Goal: Transaction & Acquisition: Purchase product/service

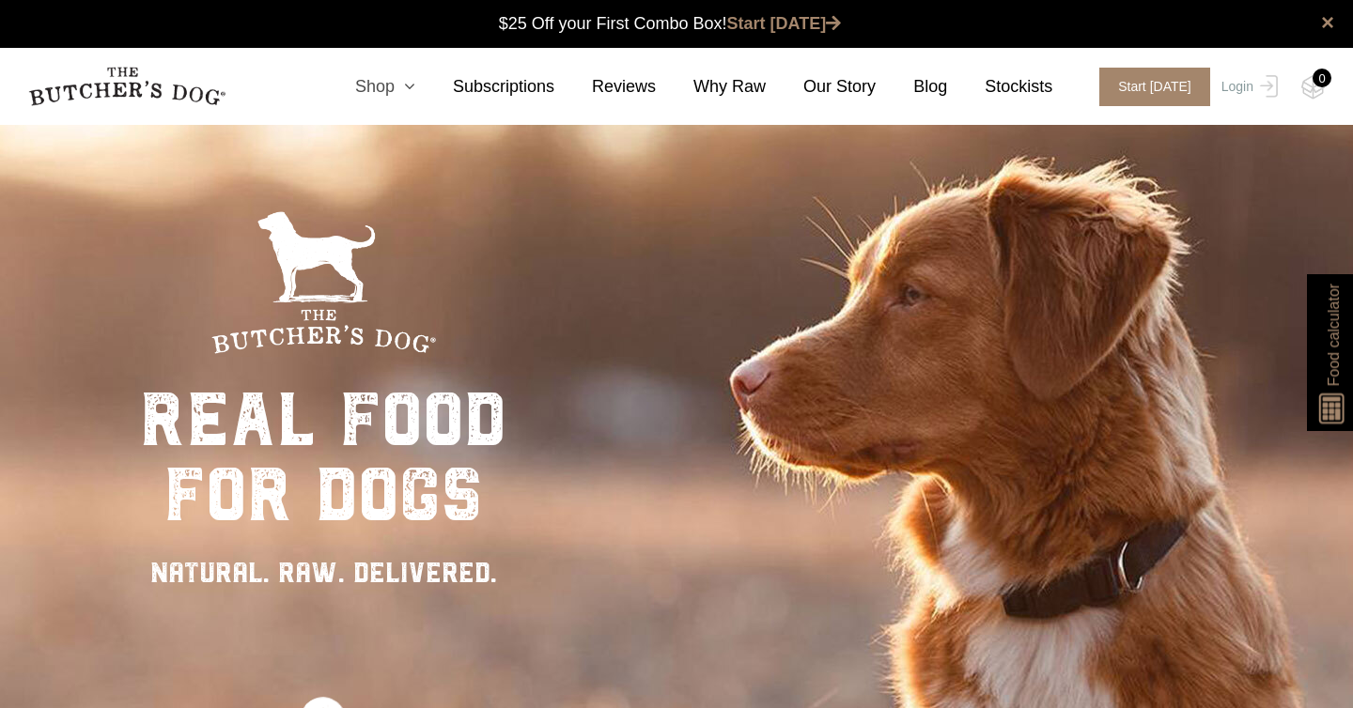
click at [385, 86] on link "Shop" at bounding box center [367, 86] width 98 height 25
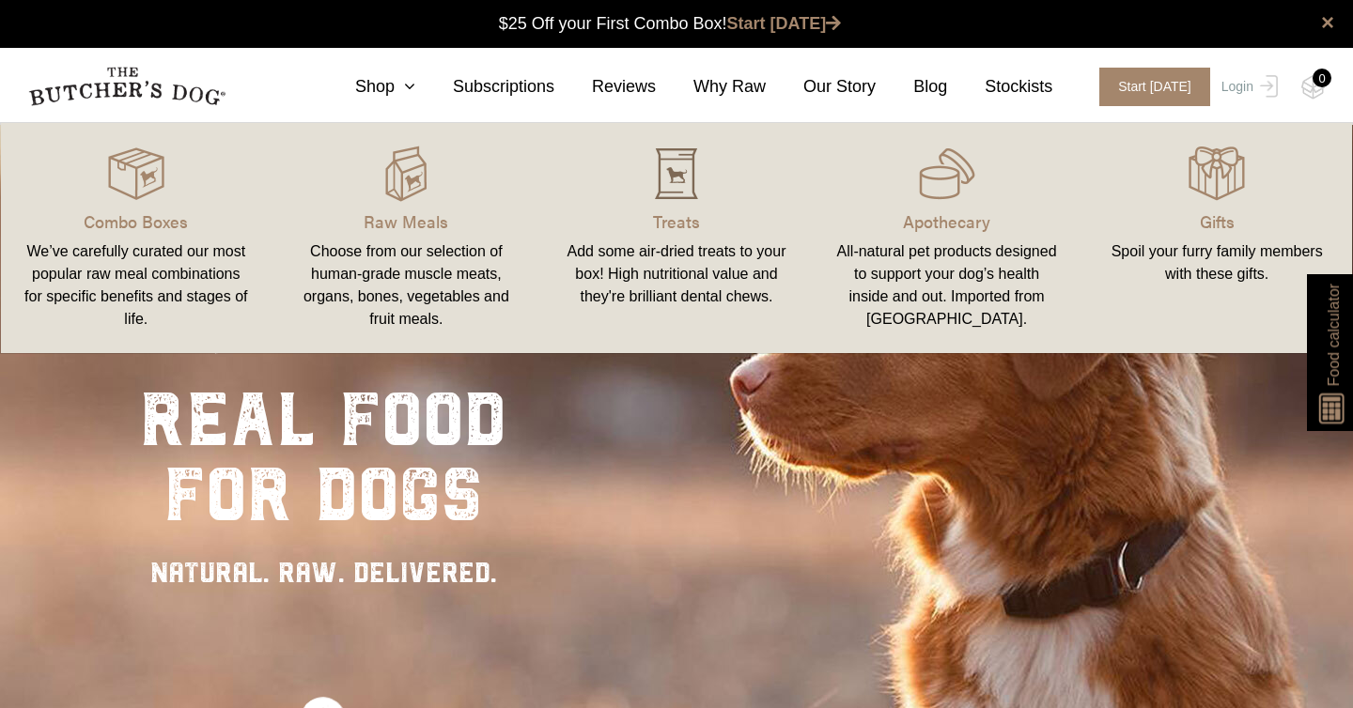
click at [677, 197] on img at bounding box center [676, 174] width 56 height 56
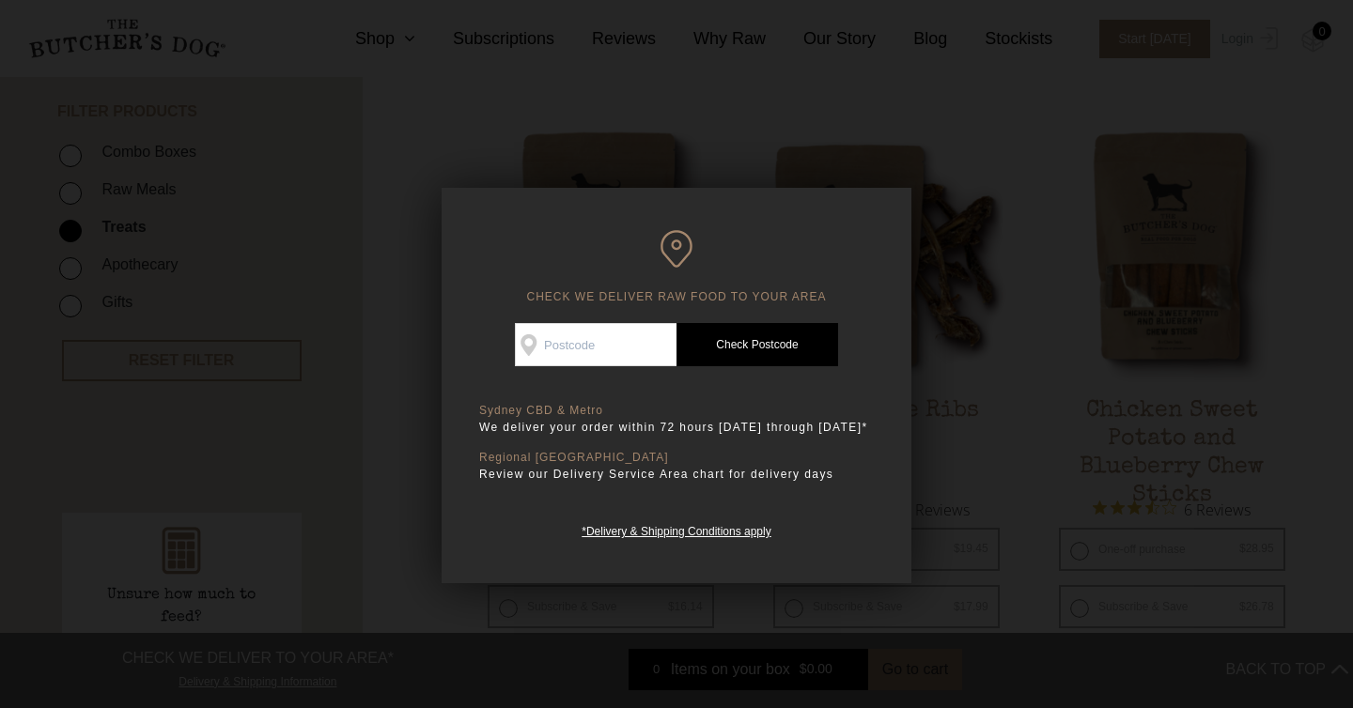
click at [646, 357] on input "Check Availability At" at bounding box center [596, 344] width 162 height 43
type input "2204"
click at [748, 333] on link "Check Postcode" at bounding box center [758, 344] width 162 height 43
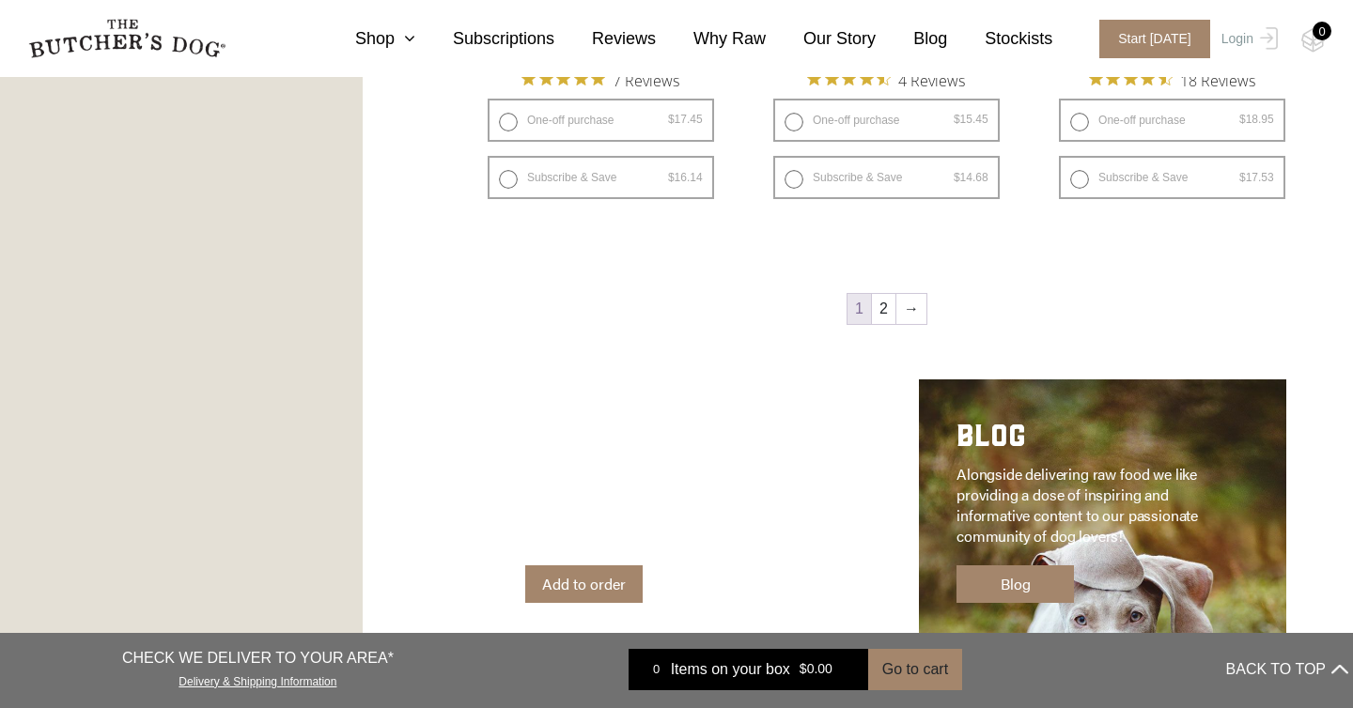
scroll to position [2604, 0]
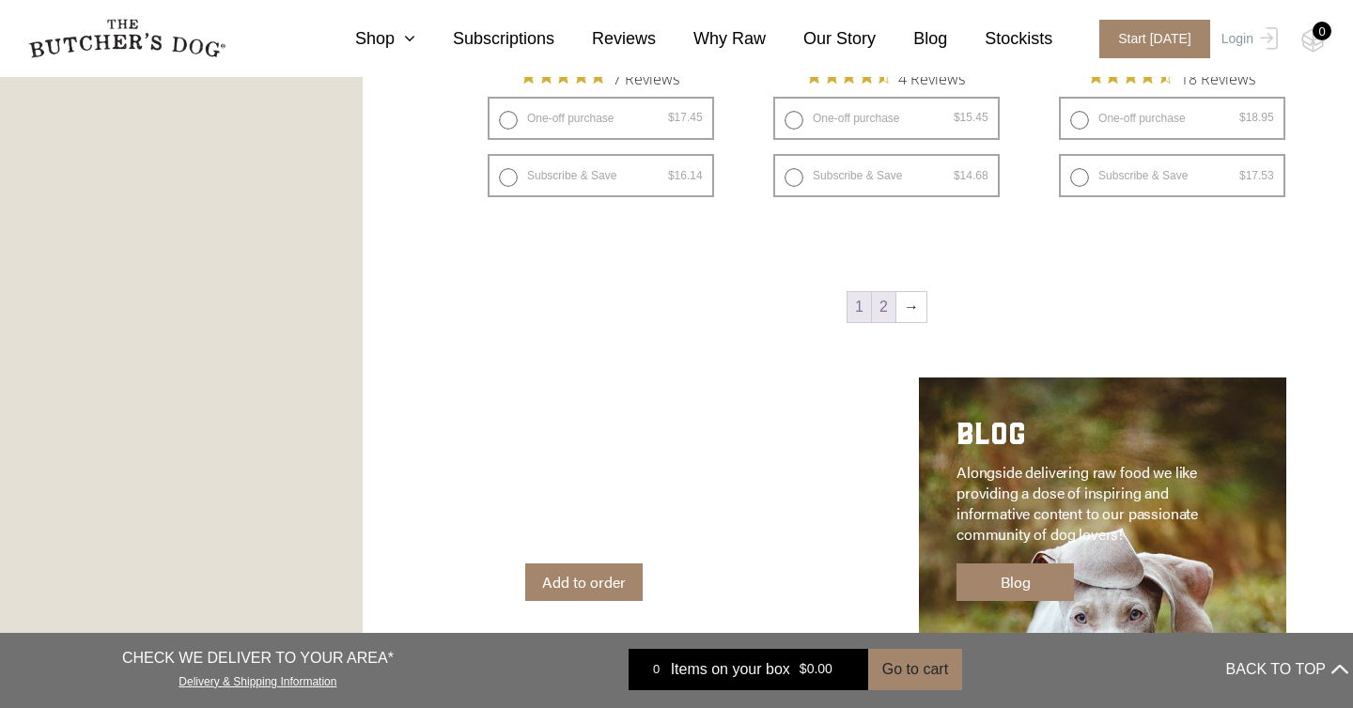
click at [872, 296] on link "2" at bounding box center [883, 307] width 23 height 30
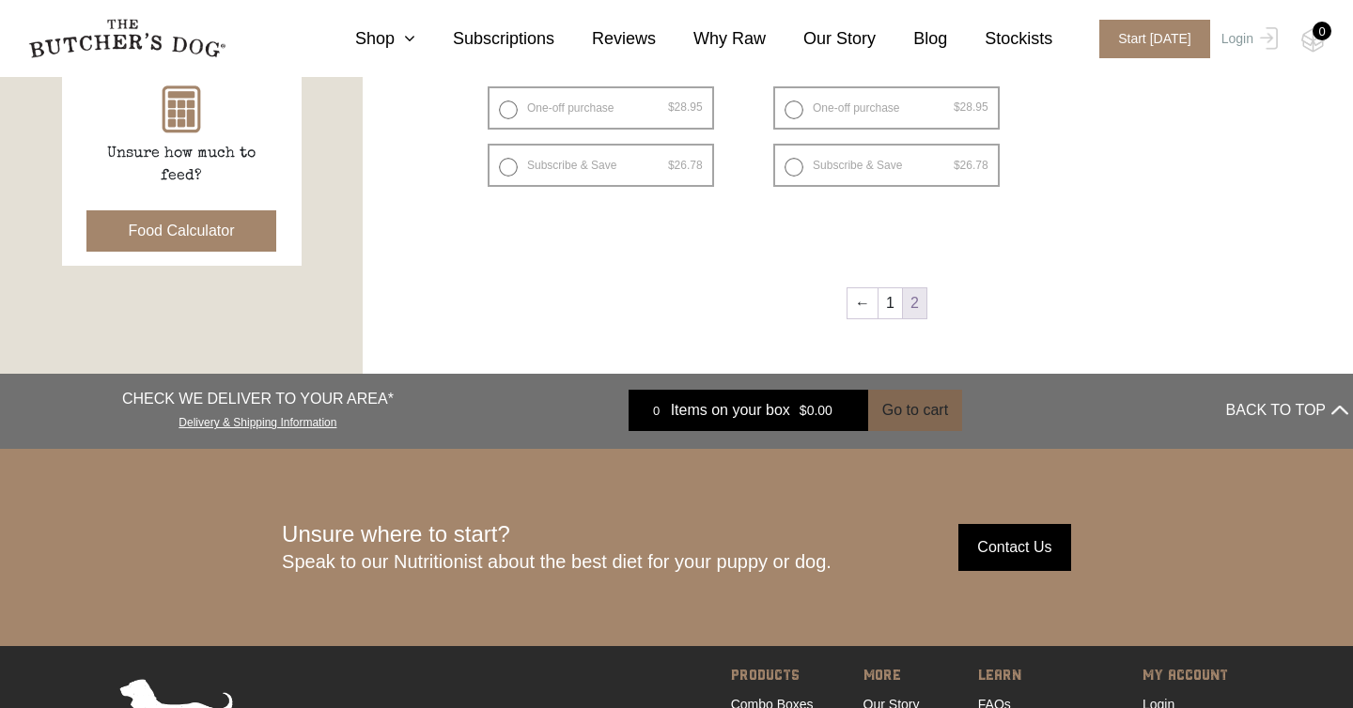
scroll to position [890, 0]
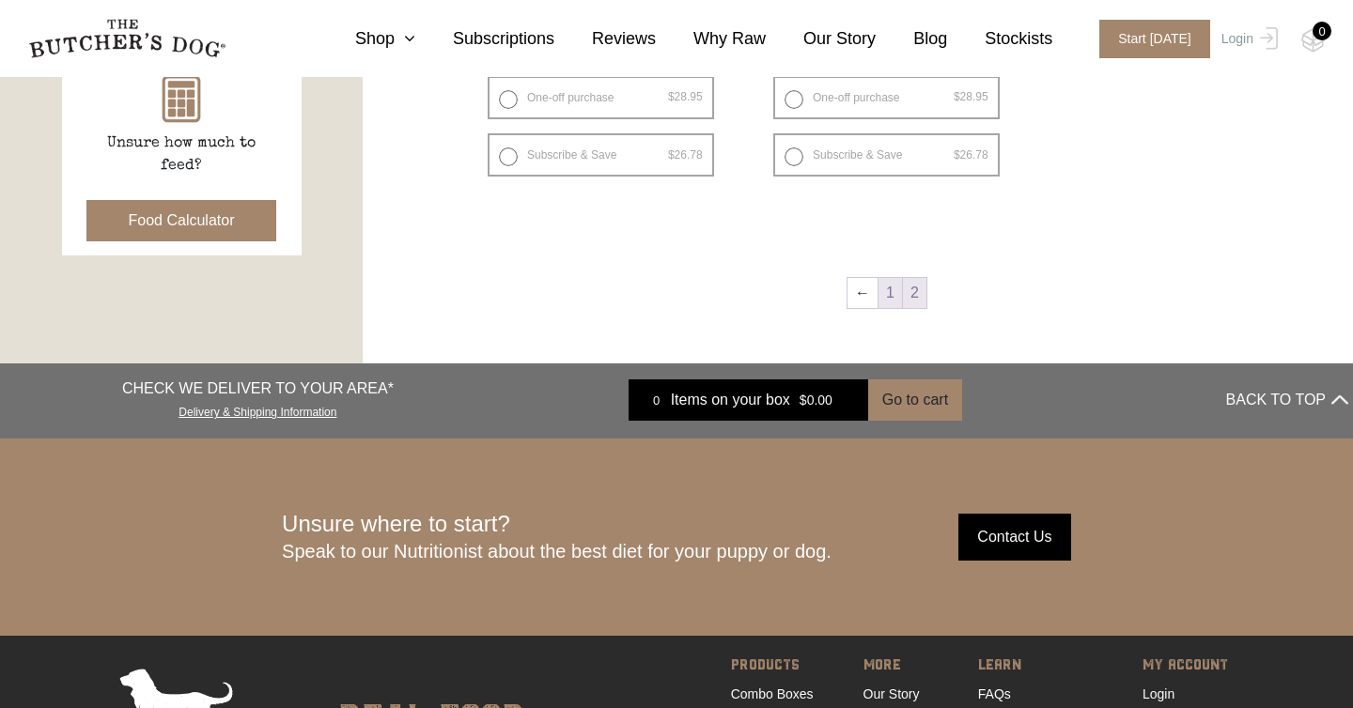
click at [881, 300] on link "1" at bounding box center [890, 293] width 23 height 30
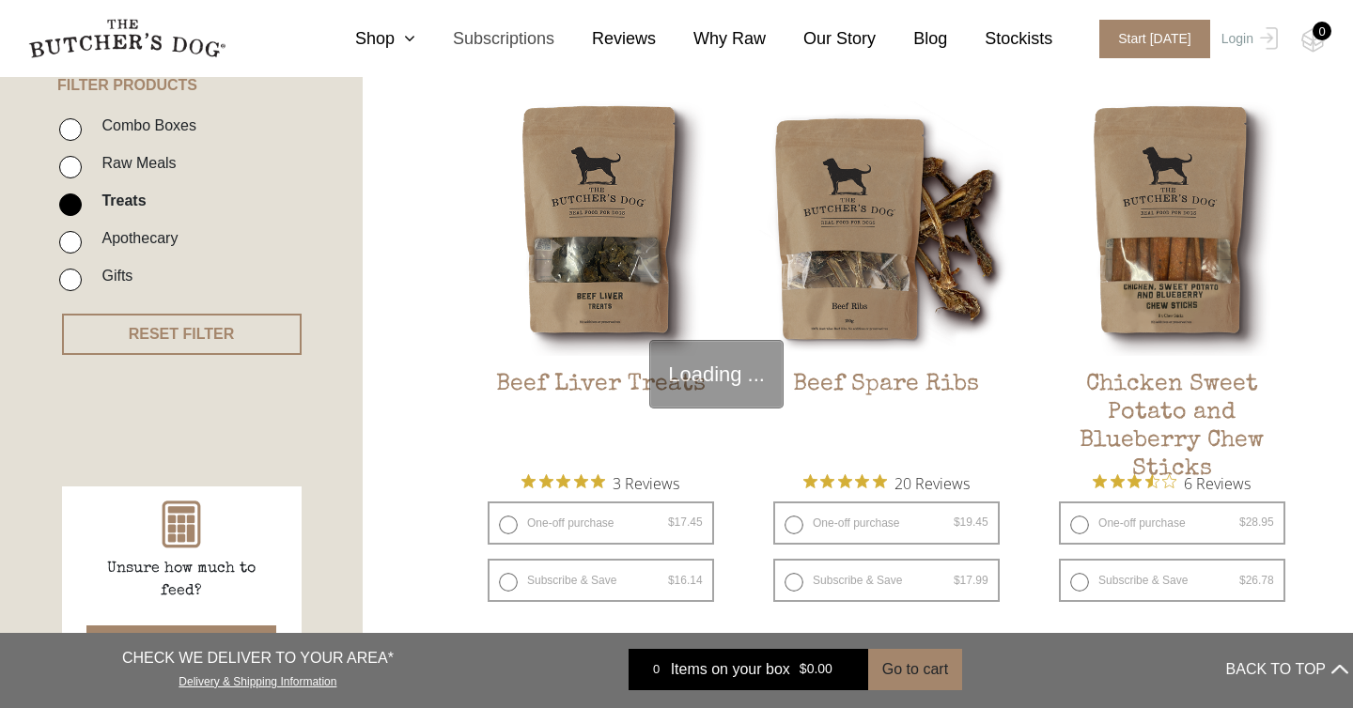
scroll to position [425, 0]
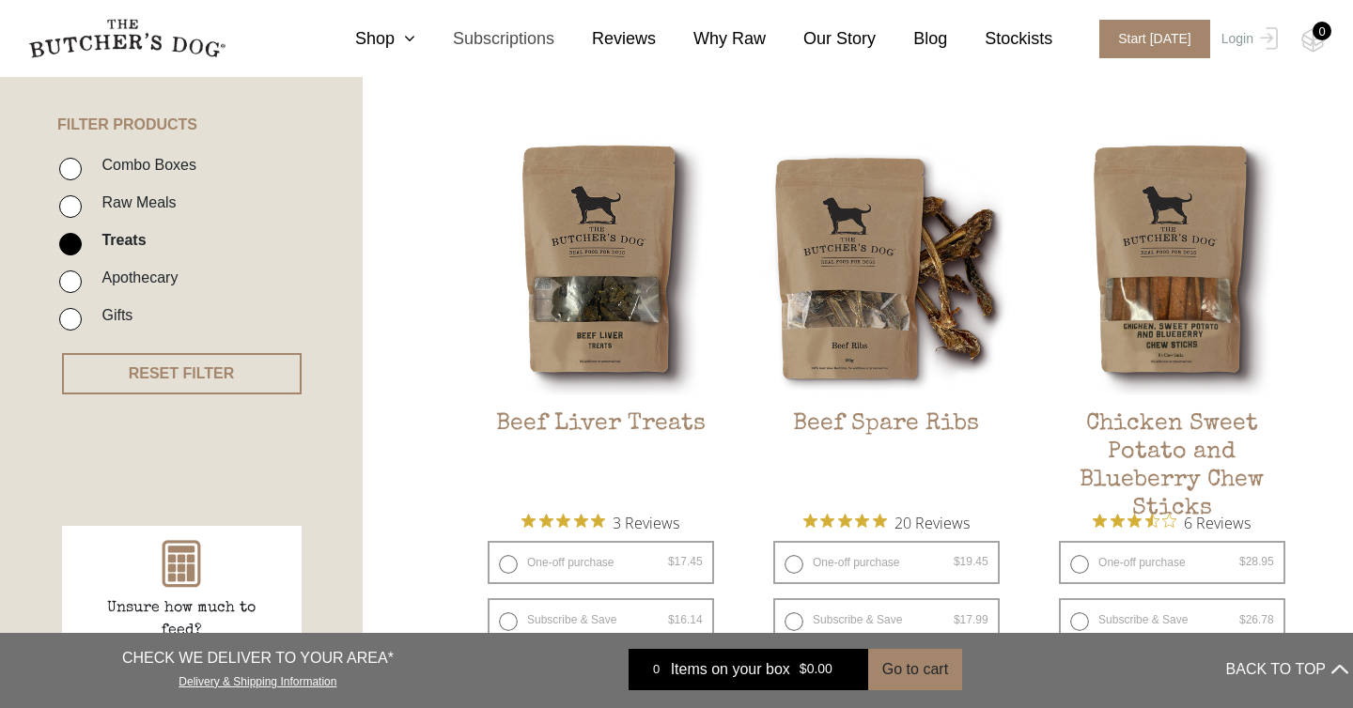
click at [527, 38] on link "Subscriptions" at bounding box center [484, 38] width 139 height 25
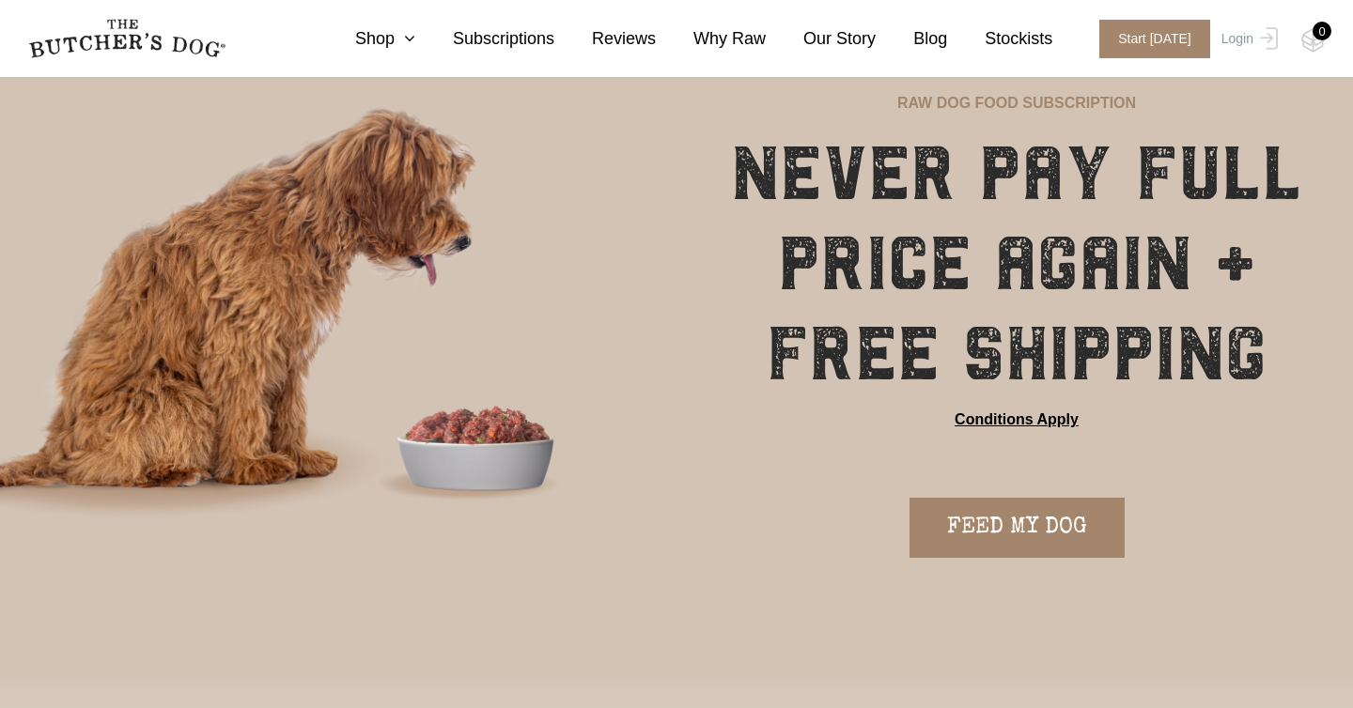
scroll to position [88, 0]
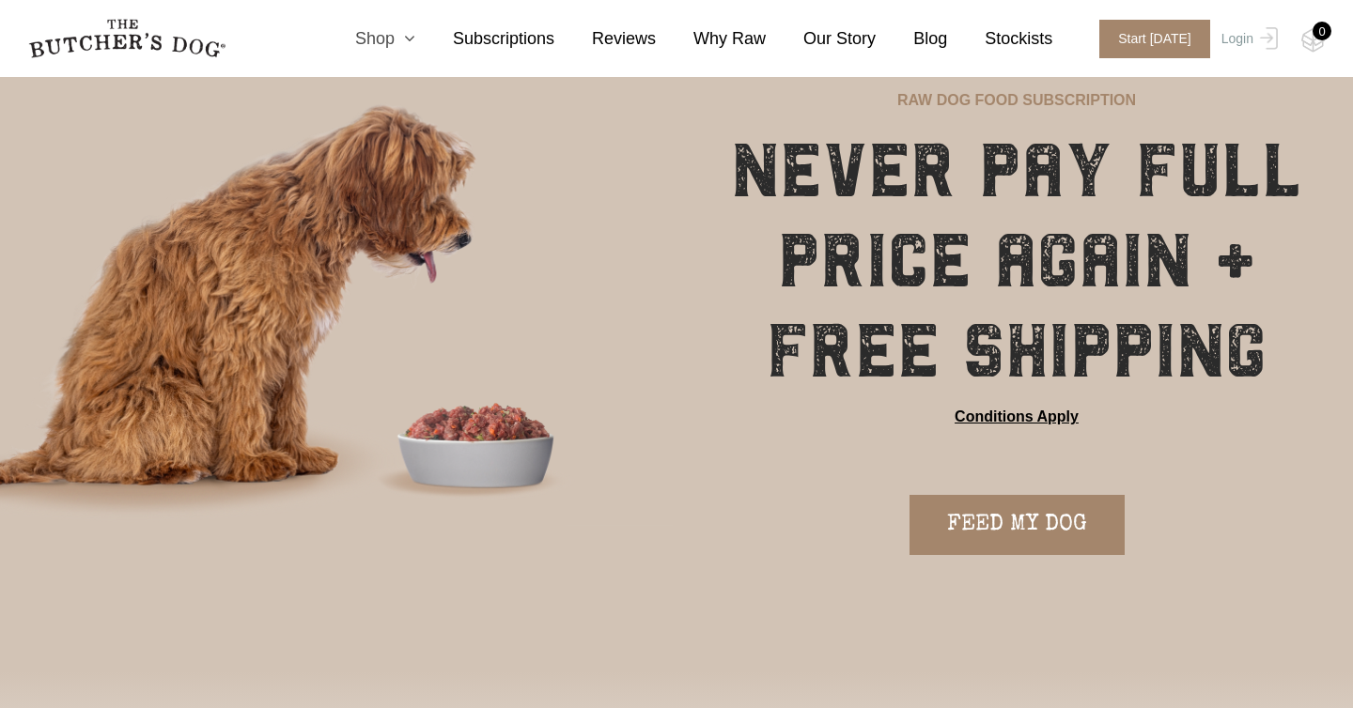
click at [393, 42] on link "Shop" at bounding box center [367, 38] width 98 height 25
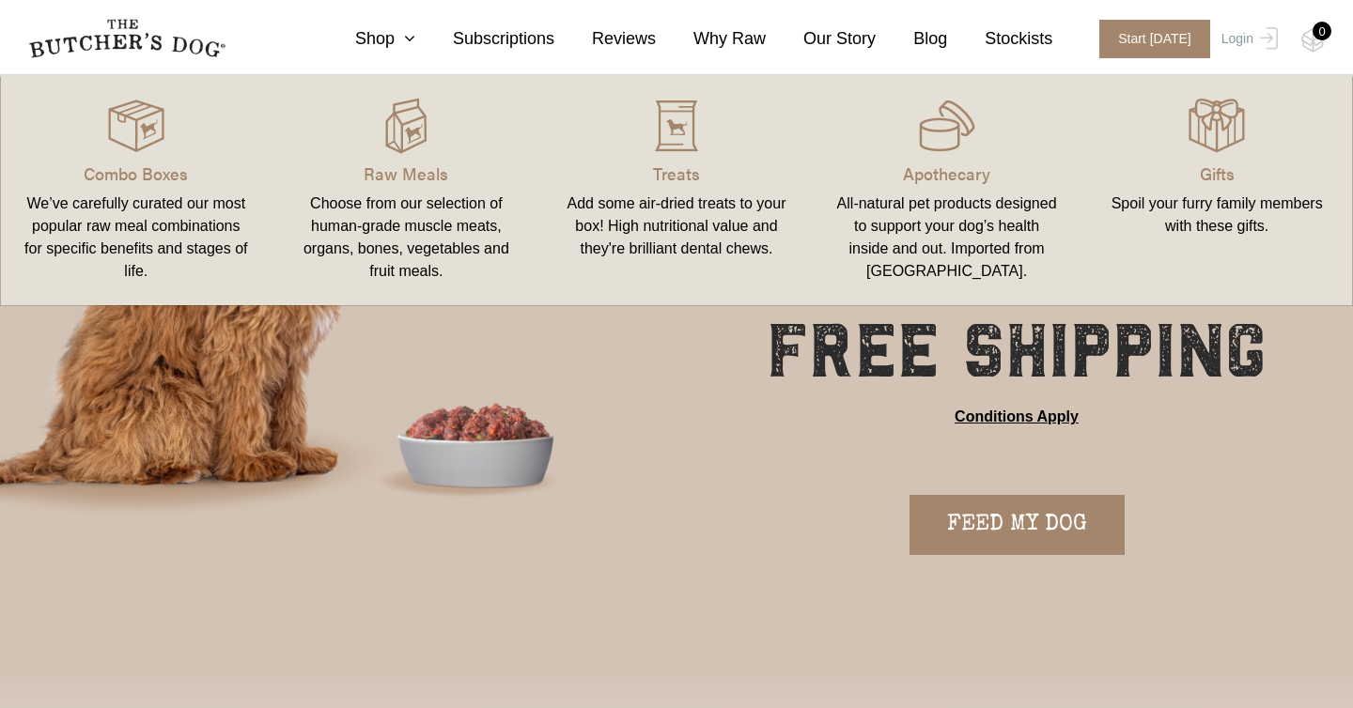
click at [417, 156] on link "Raw Meals Choose from our selection of human-grade muscle meats, organs, bones,…" at bounding box center [407, 190] width 271 height 193
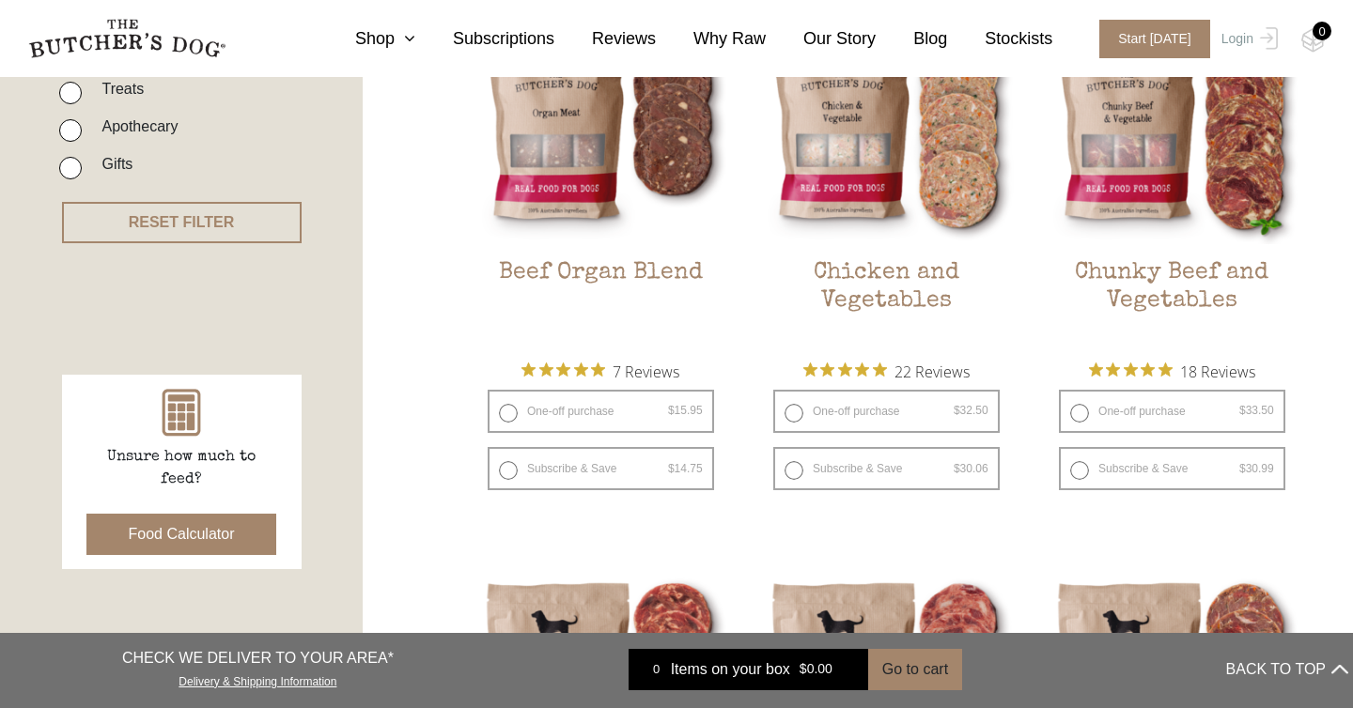
scroll to position [613, 0]
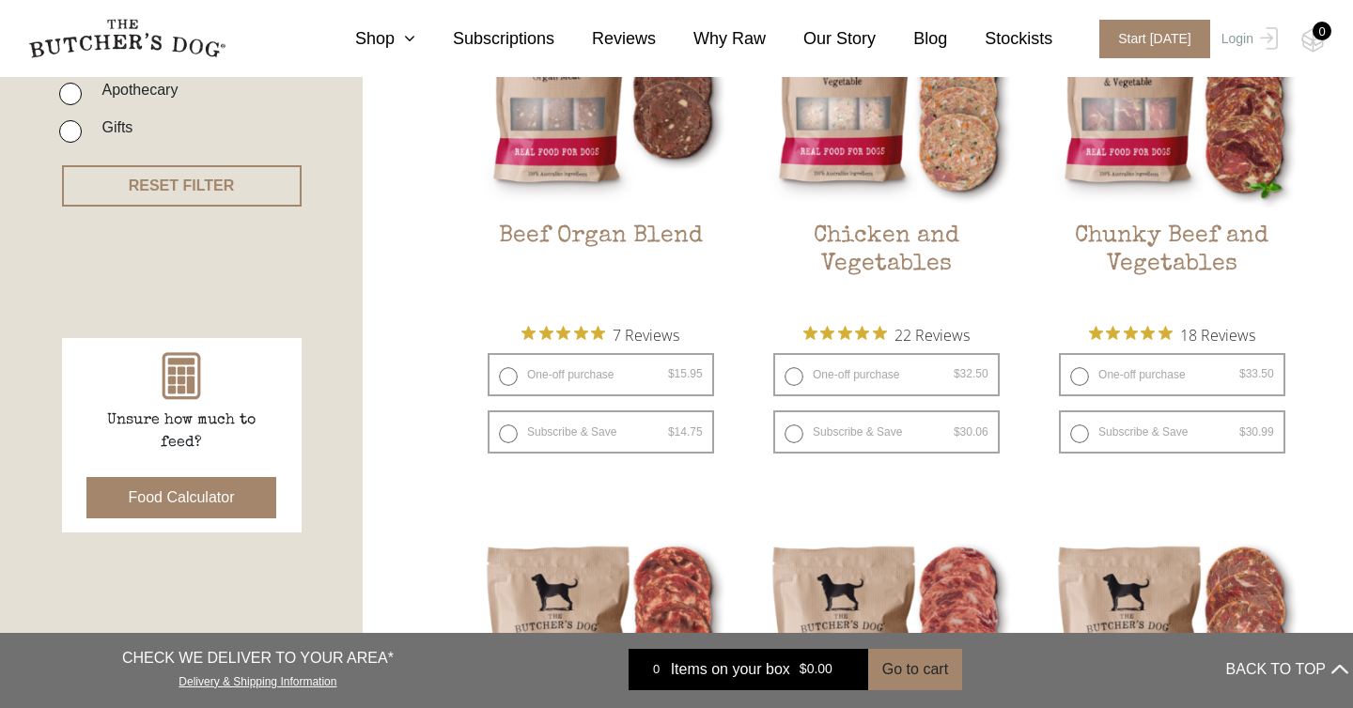
click at [180, 490] on button "Food Calculator" at bounding box center [181, 497] width 191 height 41
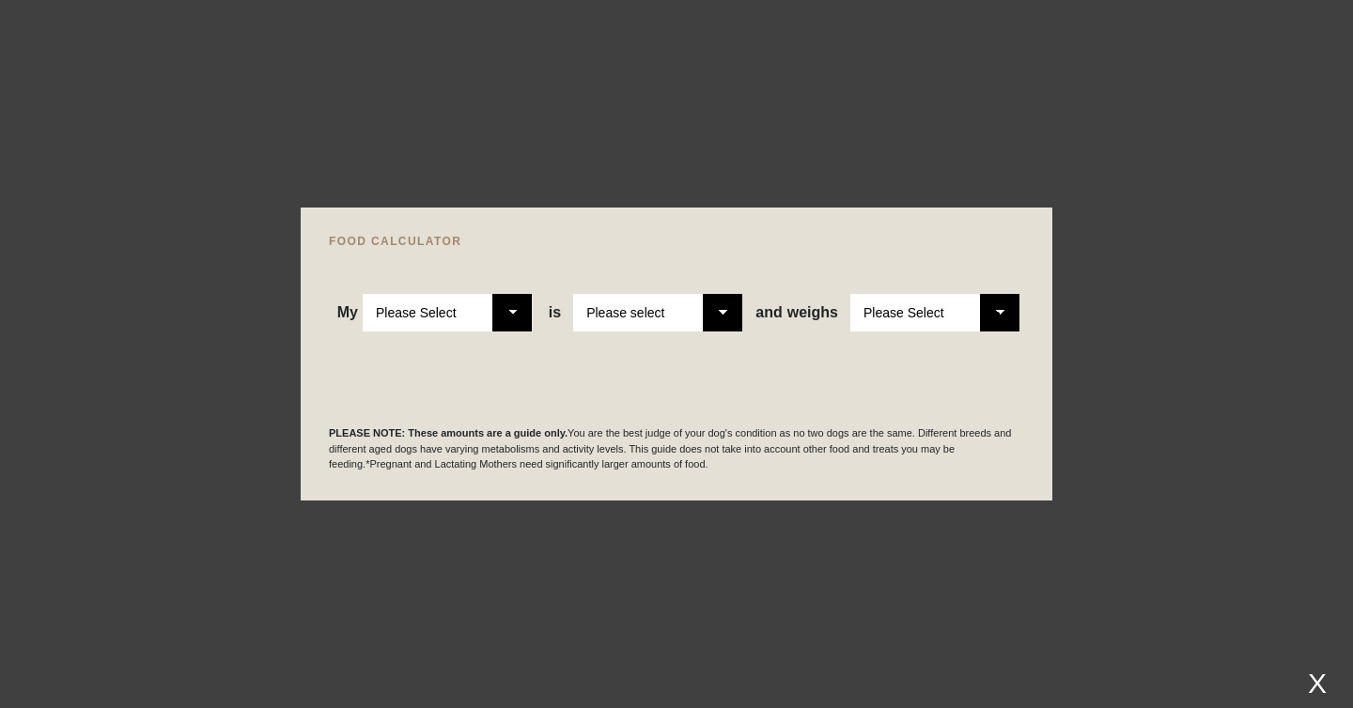
click at [506, 319] on select "Please Select Adult Dog Puppy" at bounding box center [447, 313] width 169 height 38
select select "puppy"
click at [363, 294] on select "Please Select Adult Dog Puppy" at bounding box center [447, 313] width 169 height 38
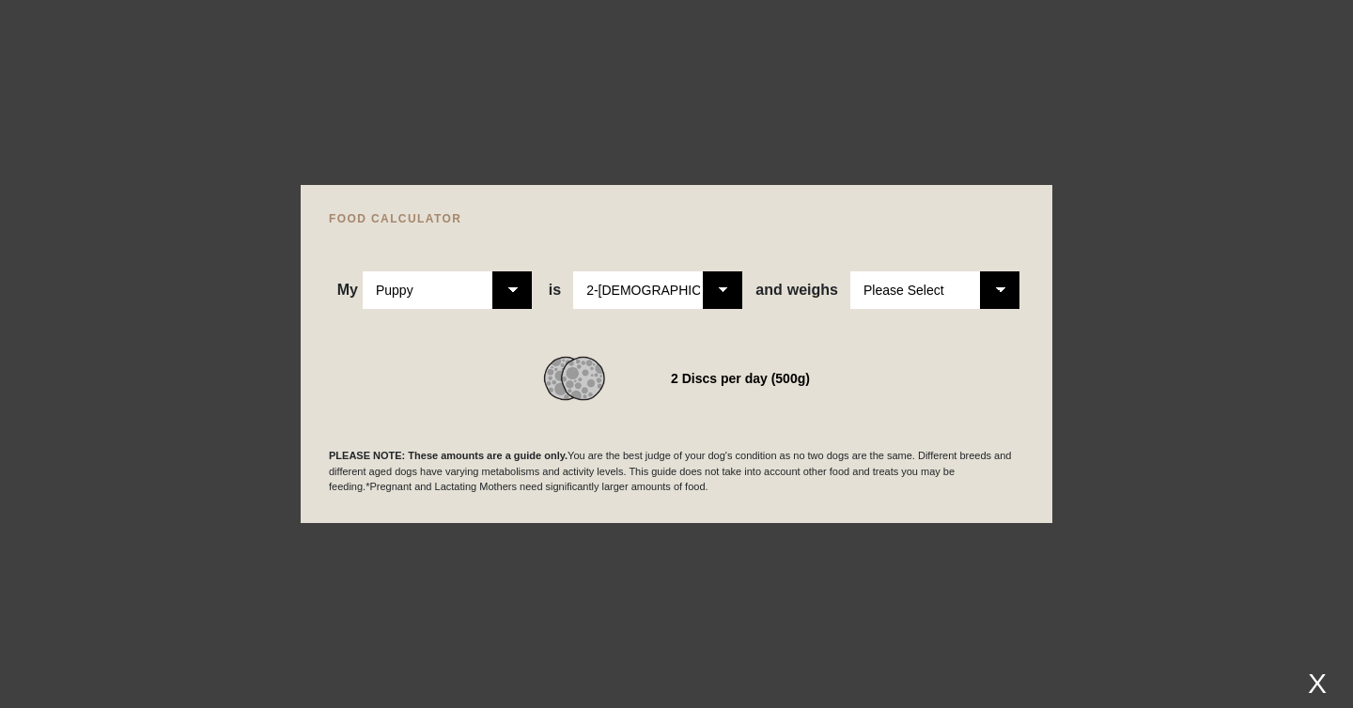
click at [680, 327] on div "WE RECOMMEND 2 Discs per day (500g)" at bounding box center [676, 355] width 695 height 92
click at [686, 289] on select "Please Select 2-4 months old 4-5 months old 6-8 months old 8-12 months old" at bounding box center [657, 291] width 169 height 38
click at [573, 272] on select "Please Select 2-4 months old 4-5 months old 6-8 months old 8-12 months old" at bounding box center [657, 291] width 169 height 38
click at [704, 290] on select "Please Select 2-4 months old 4-5 months old 6-8 months old 8-12 months old" at bounding box center [657, 291] width 169 height 38
click at [893, 288] on select "Please Select 1kg 2kg 3kg 4kg 5kg 6kg 7kg 8kg 9kg 10kg 11kg 12kg 13kg 14kg 15kg…" at bounding box center [934, 291] width 169 height 38
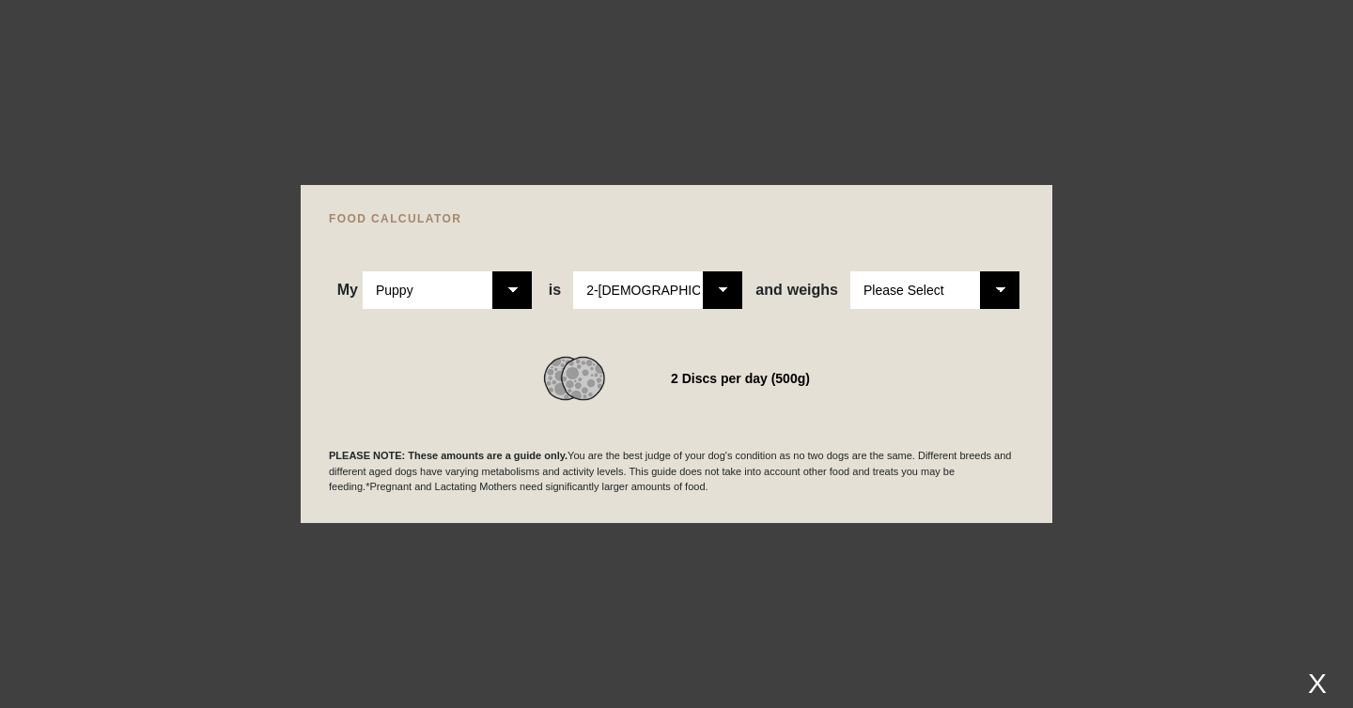
click at [850, 272] on select "Please Select 1kg 2kg 3kg 4kg 5kg 6kg 7kg 8kg 9kg 10kg 11kg 12kg 13kg 14kg 15kg…" at bounding box center [934, 291] width 169 height 38
click at [924, 268] on div "My Please Select Adult Dog Puppy is Please Select 2-4 months old 4-5 months old…" at bounding box center [676, 267] width 695 height 85
click at [916, 286] on select "Please Select 1kg 2kg 3kg 4kg 5kg 6kg 7kg 8kg 9kg 10kg 11kg 12kg 13kg 14kg 15kg…" at bounding box center [934, 291] width 169 height 38
click at [850, 272] on select "Please Select 1kg 2kg 3kg 4kg 5kg 6kg 7kg 8kg 9kg 10kg 11kg 12kg 13kg 14kg 15kg…" at bounding box center [934, 291] width 169 height 38
click at [897, 344] on div "WE RECOMMEND 1 Disc per day (200g)" at bounding box center [676, 355] width 695 height 92
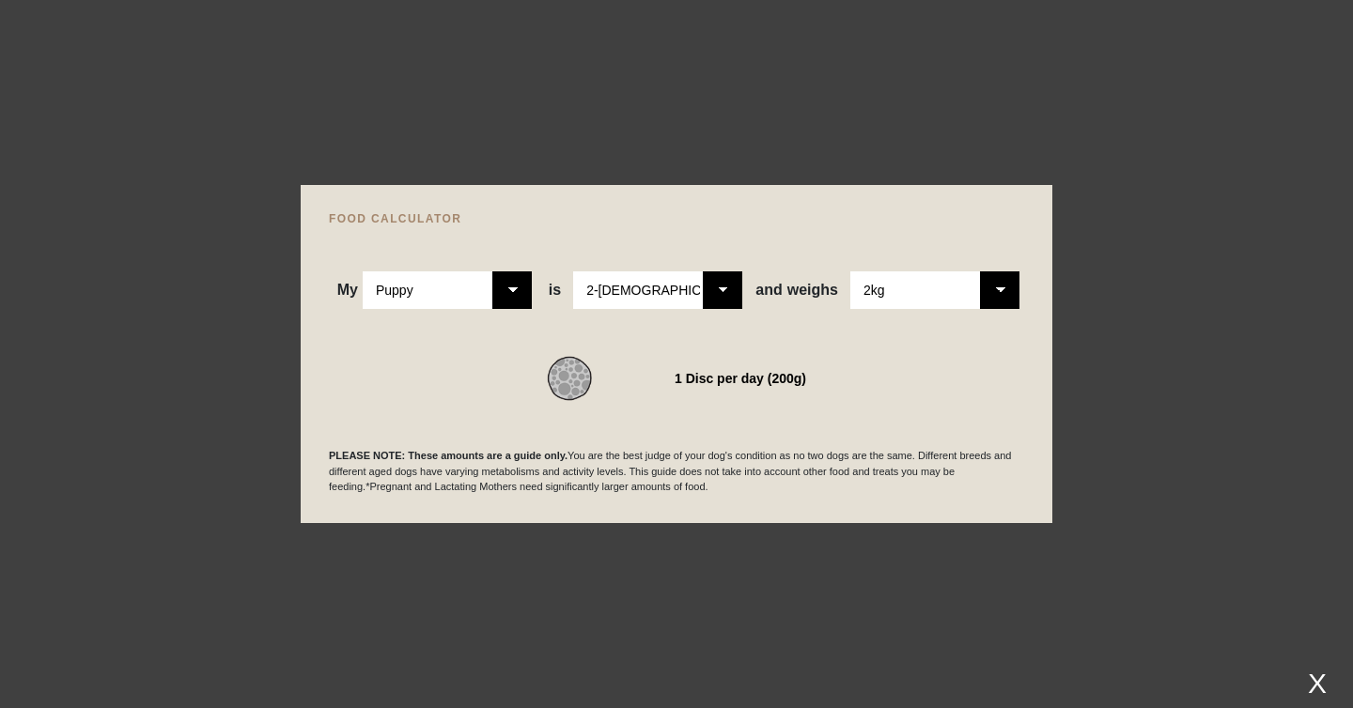
click at [917, 299] on select "Please Select 1kg 2kg 3kg 4kg 5kg 6kg 7kg 8kg 9kg 10kg 11kg 12kg 13kg 14kg 15kg…" at bounding box center [934, 291] width 169 height 38
select select "3"
click at [850, 272] on select "Please Select 1kg 2kg 3kg 4kg 5kg 6kg 7kg 8kg 9kg 10kg 11kg 12kg 13kg 14kg 15kg…" at bounding box center [934, 291] width 169 height 38
click at [1051, 330] on div "FOOD CALCULATOR My Please Select Adult Dog Puppy is Please Select 2-4 months ol…" at bounding box center [677, 354] width 752 height 338
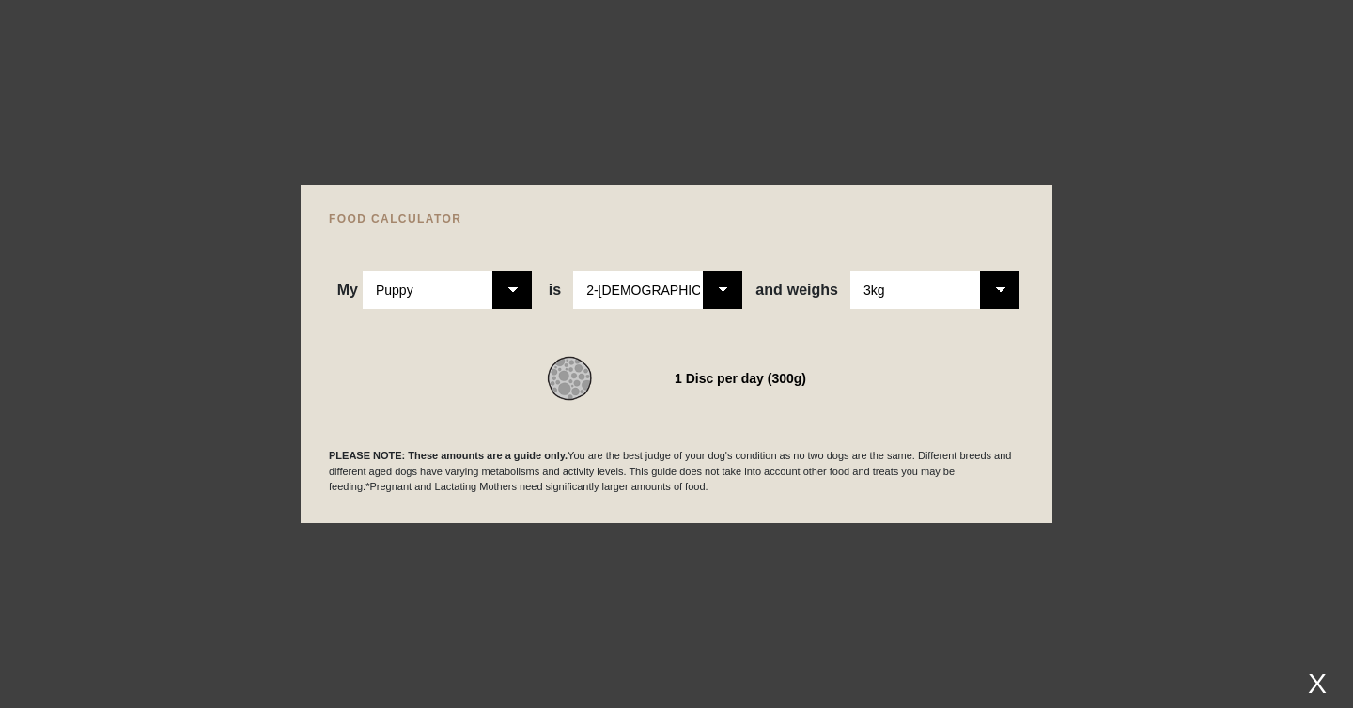
click at [1168, 403] on div at bounding box center [676, 354] width 1353 height 708
click at [1321, 689] on div "X" at bounding box center [1317, 683] width 34 height 31
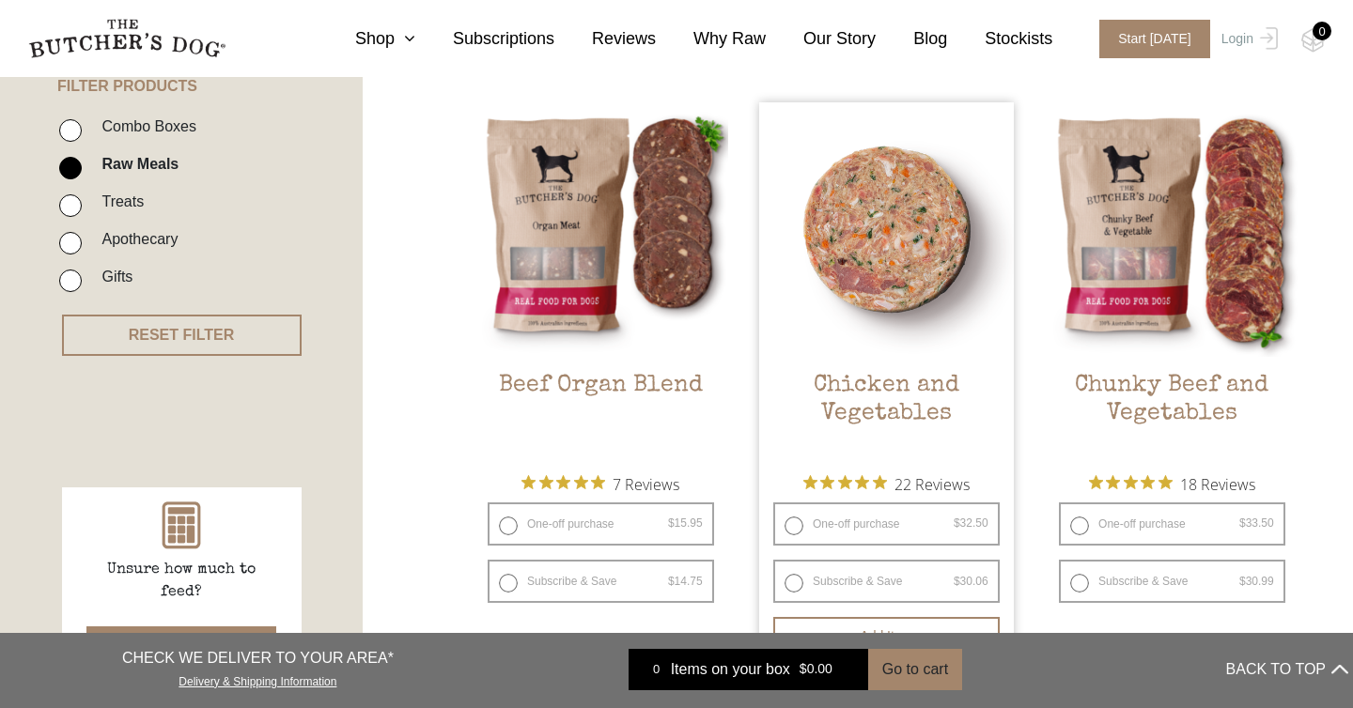
scroll to position [443, 0]
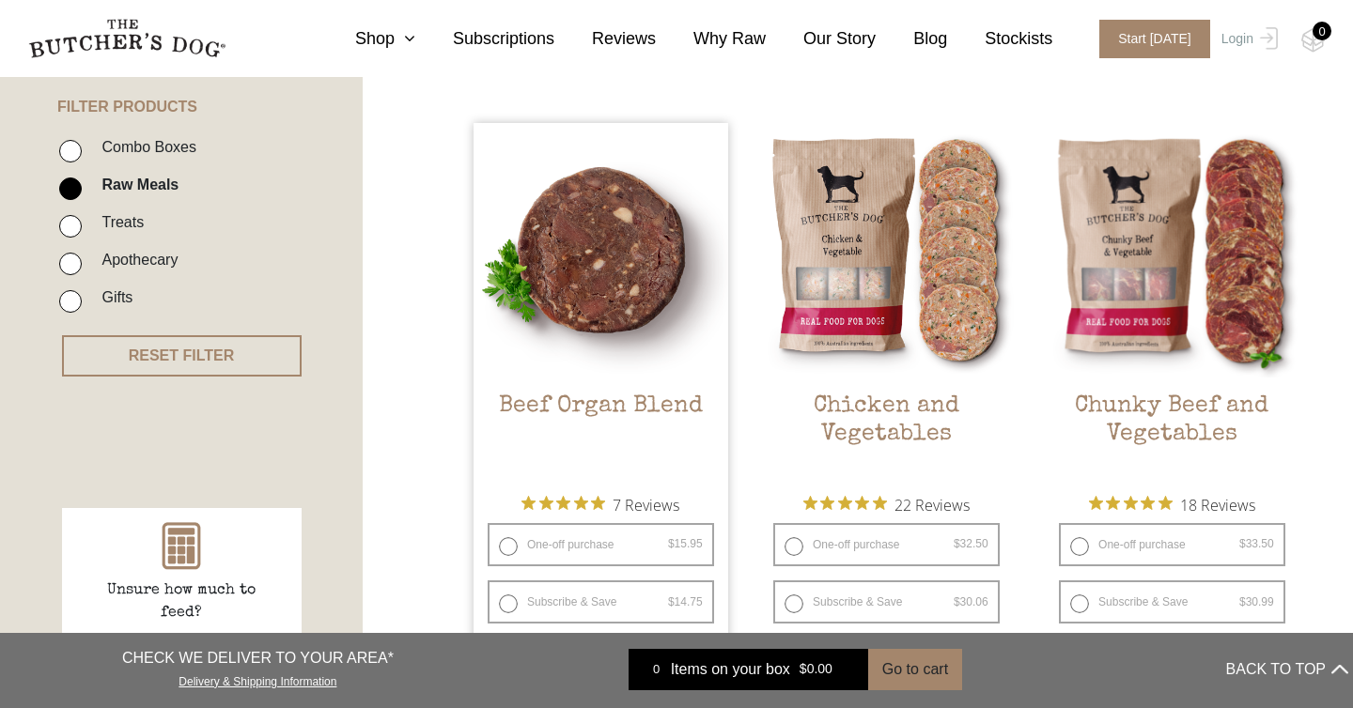
click at [613, 284] on img at bounding box center [601, 250] width 255 height 255
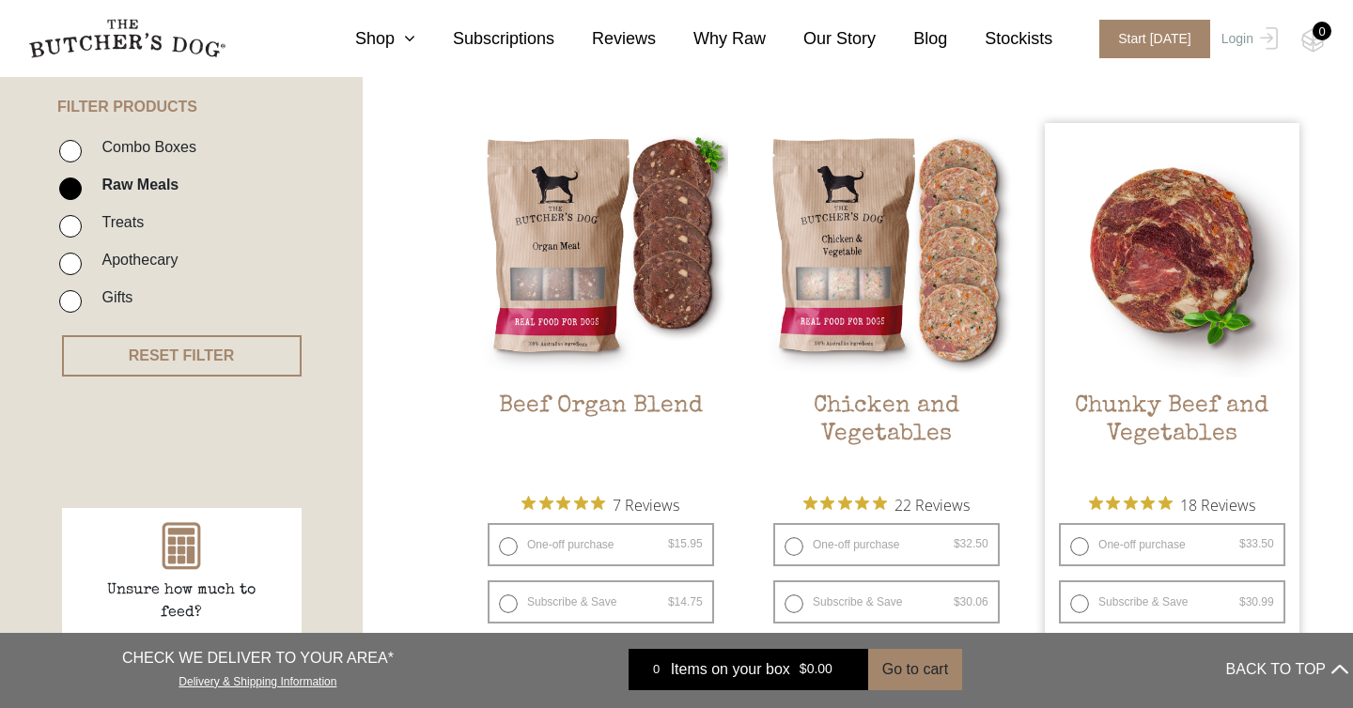
scroll to position [497, 0]
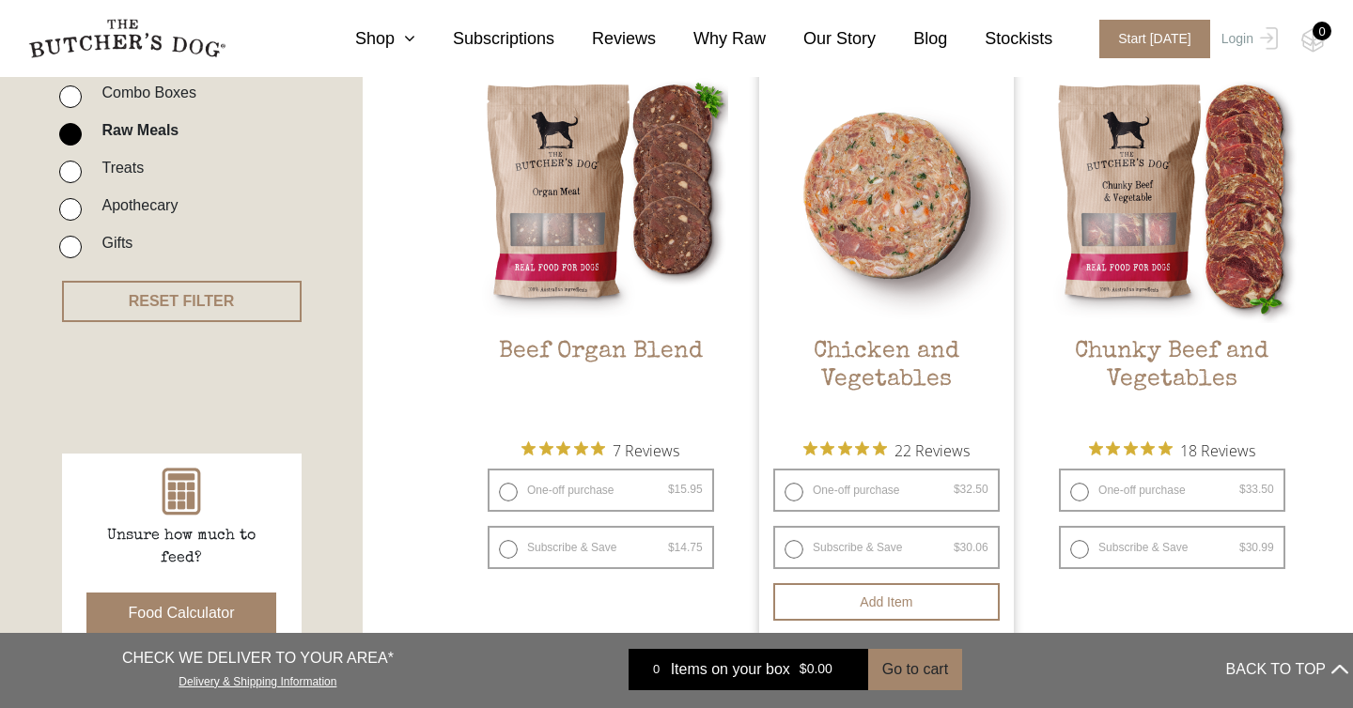
click at [882, 347] on h2 "Chicken and Vegetables" at bounding box center [886, 382] width 255 height 88
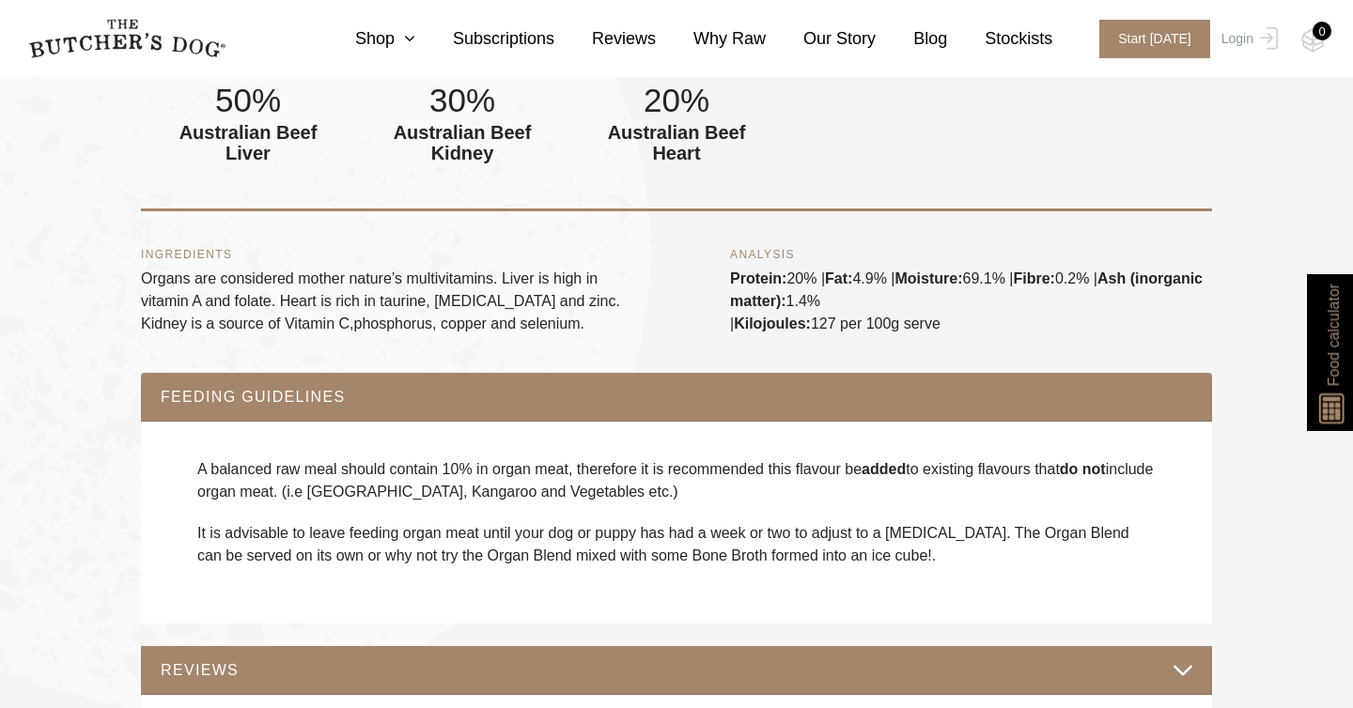
scroll to position [878, 0]
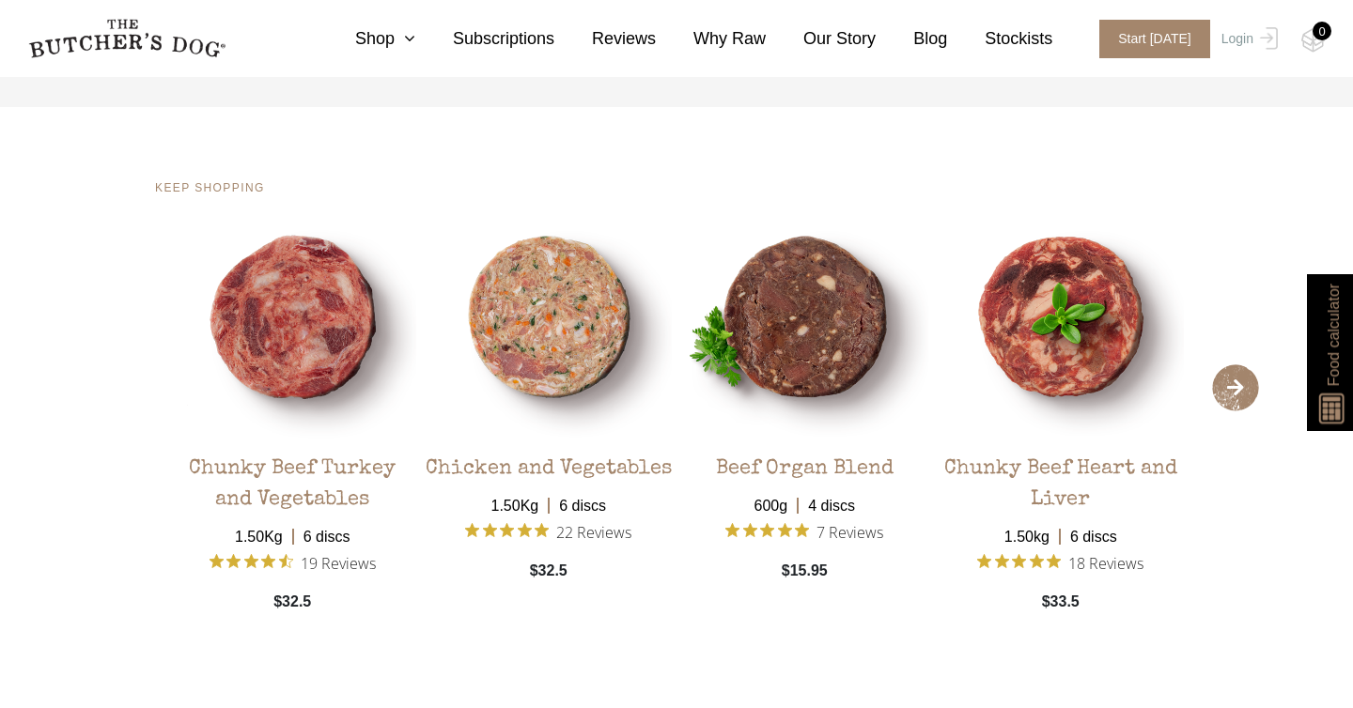
scroll to position [3702, 0]
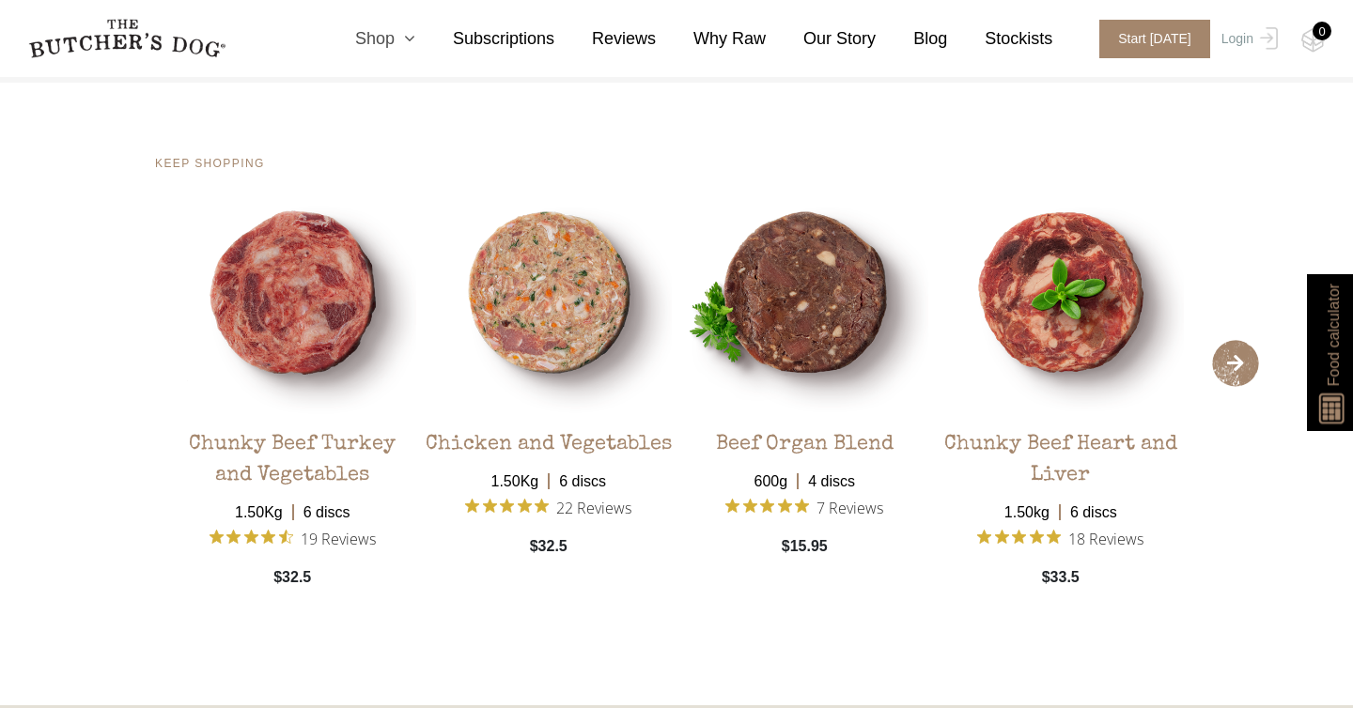
click at [406, 38] on icon at bounding box center [405, 38] width 21 height 17
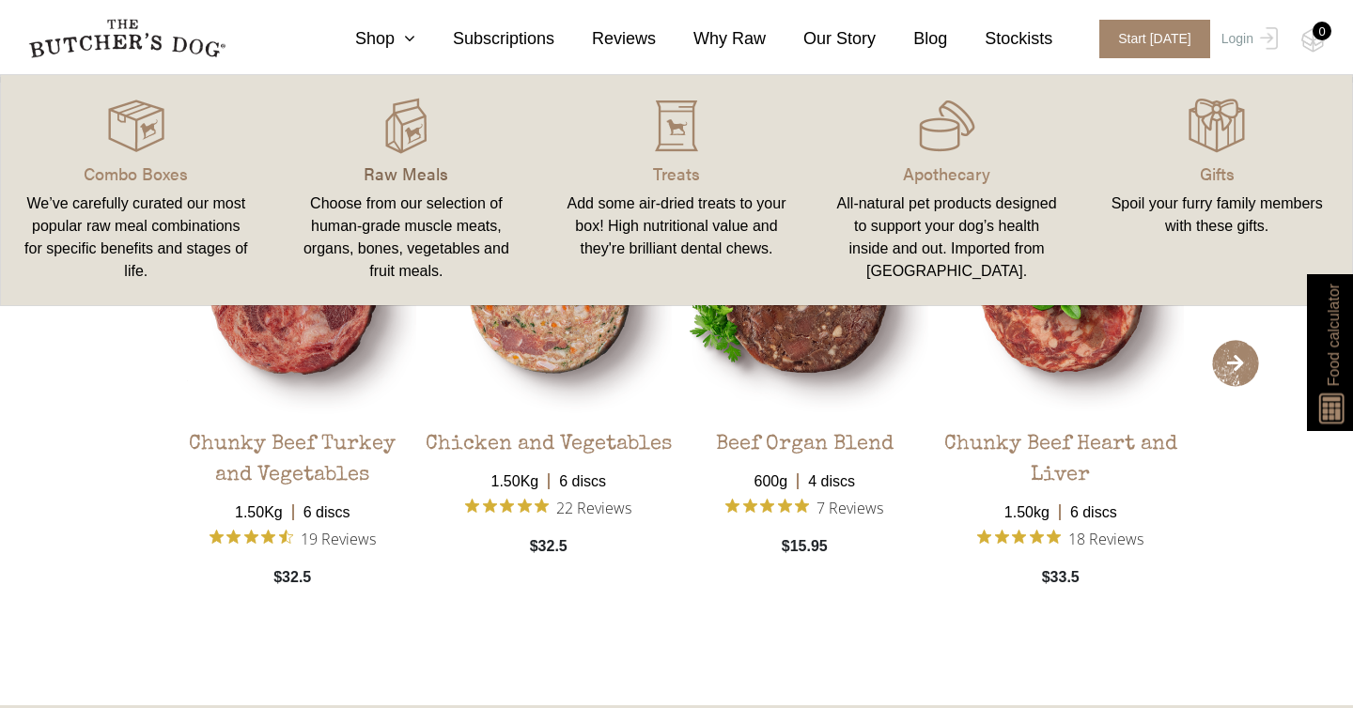
click at [351, 176] on p "Raw Meals" at bounding box center [407, 173] width 226 height 25
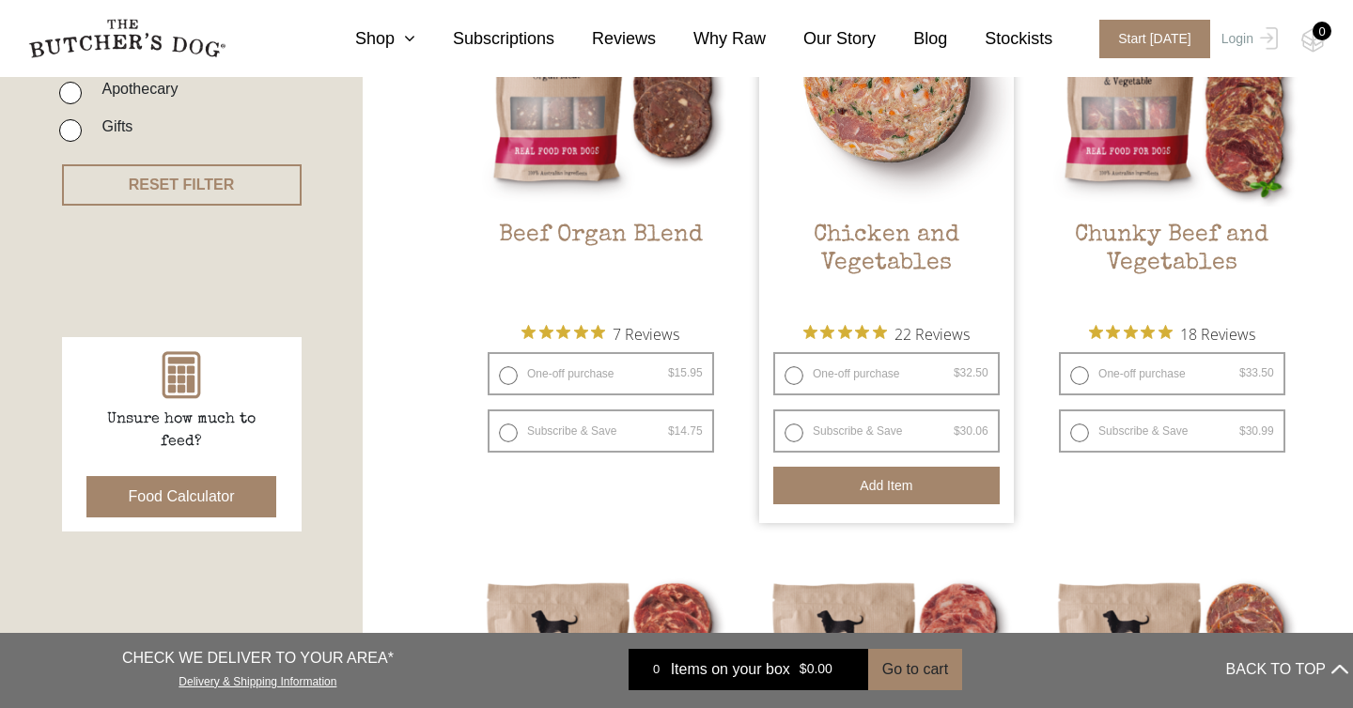
scroll to position [548, 0]
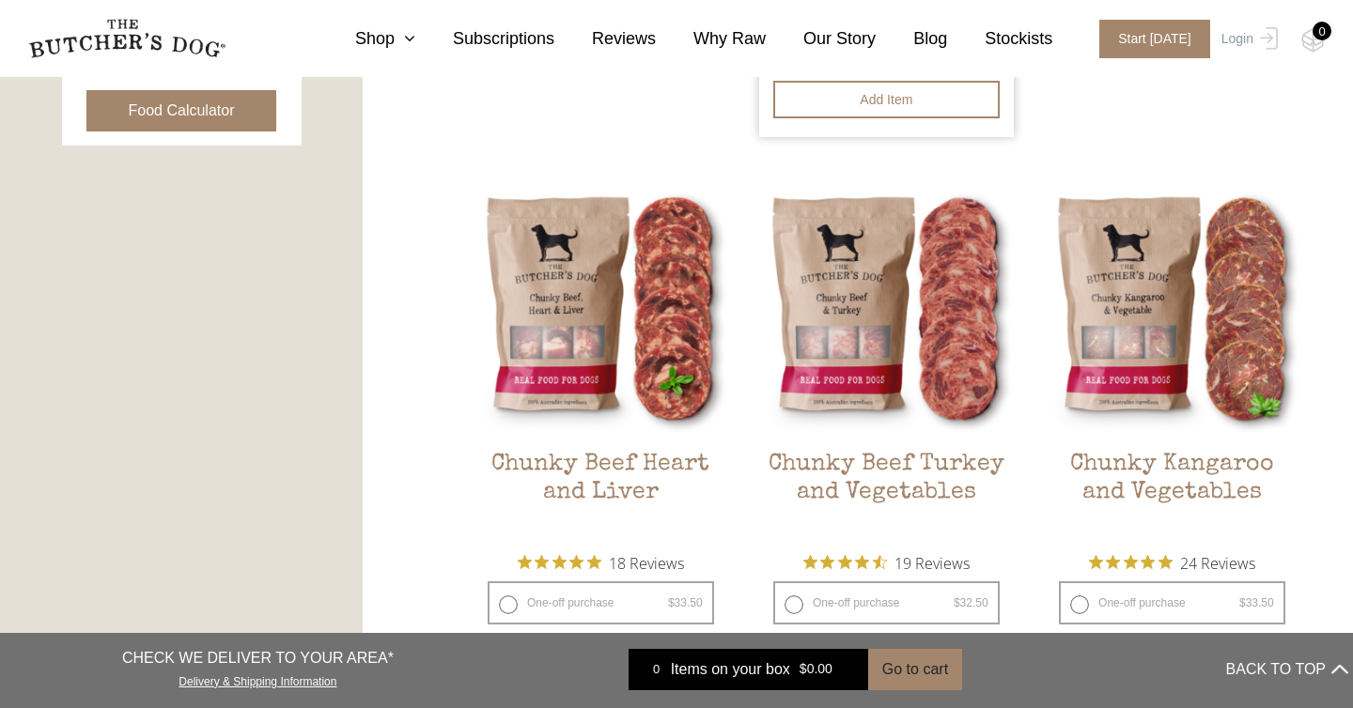
scroll to position [1044, 0]
